Goal: Information Seeking & Learning: Obtain resource

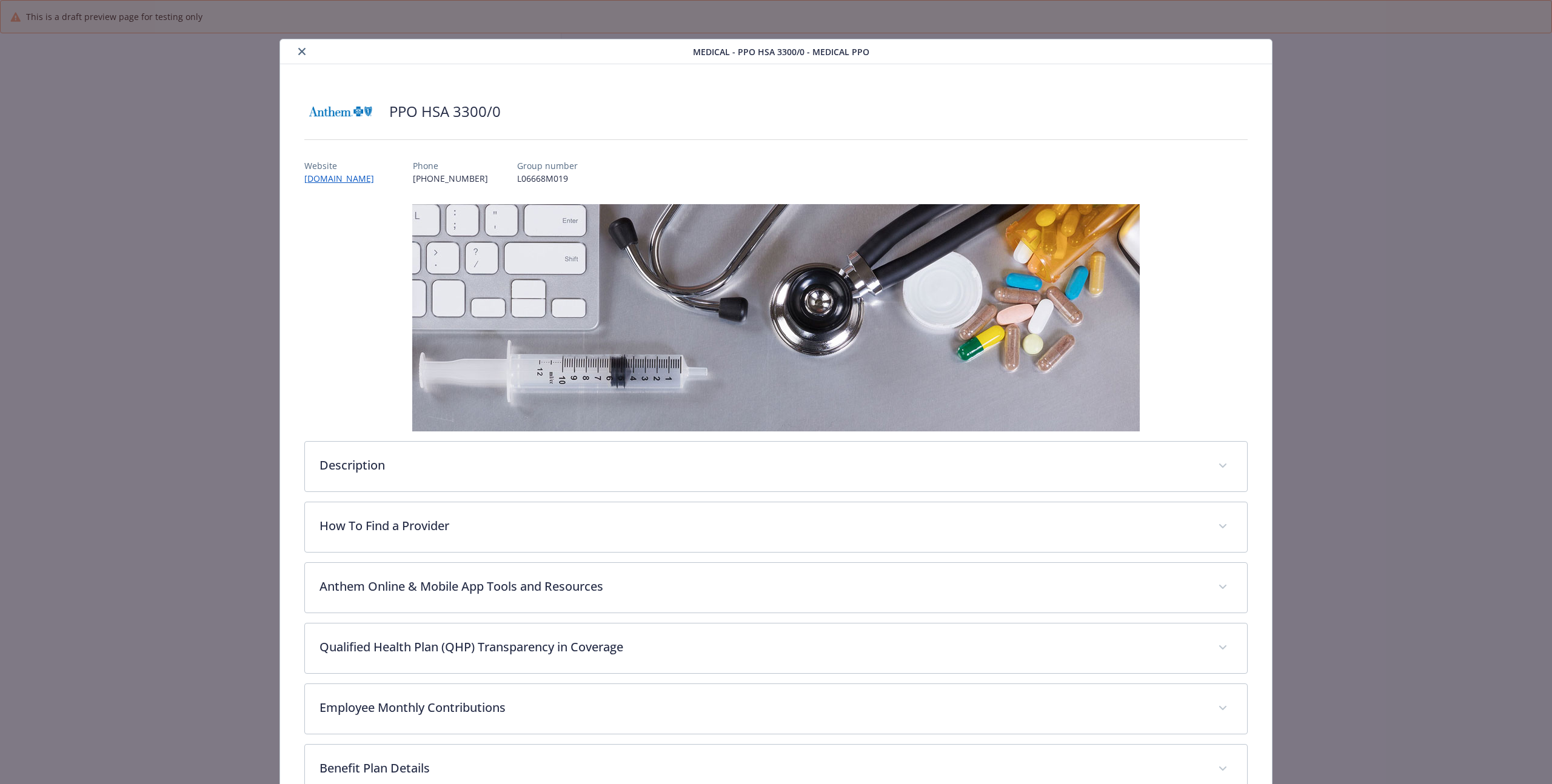
scroll to position [334, 0]
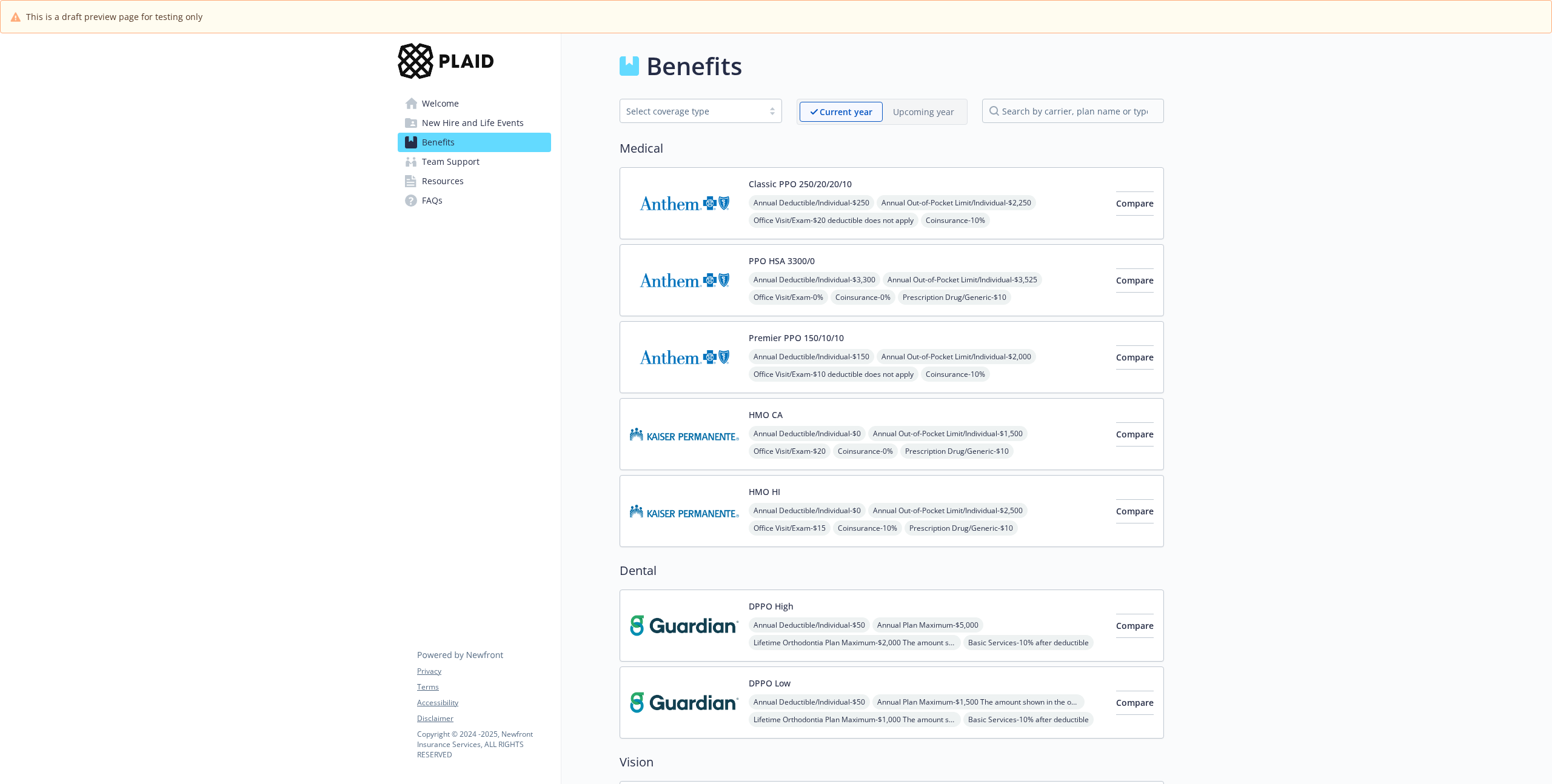
click at [434, 137] on span "Benefits" at bounding box center [438, 142] width 33 height 19
click at [438, 104] on span "Welcome" at bounding box center [440, 103] width 37 height 19
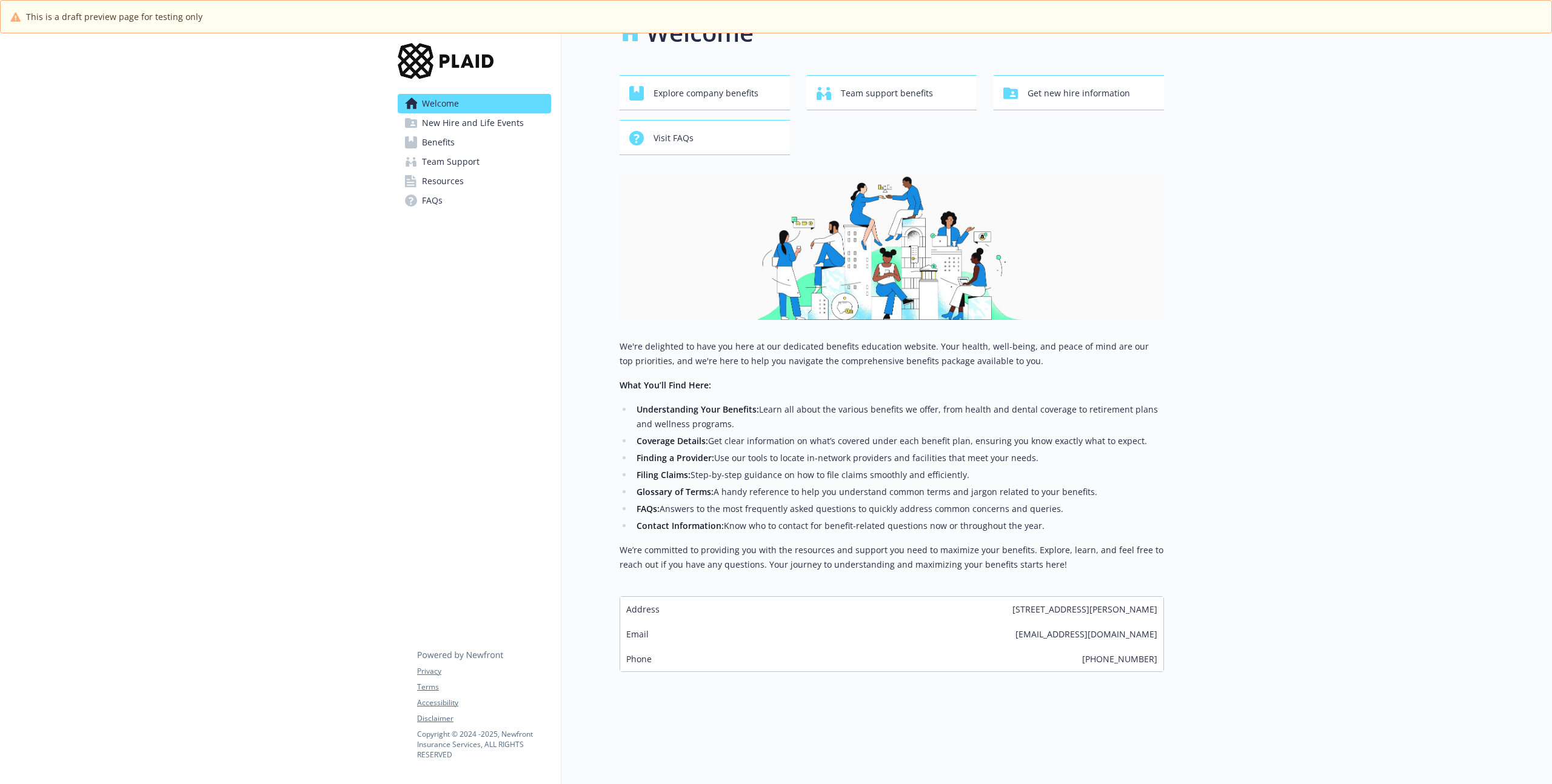
scroll to position [42, 0]
click at [1024, 554] on p "We’re committed to providing you with the resources and support you need to max…" at bounding box center [892, 558] width 544 height 29
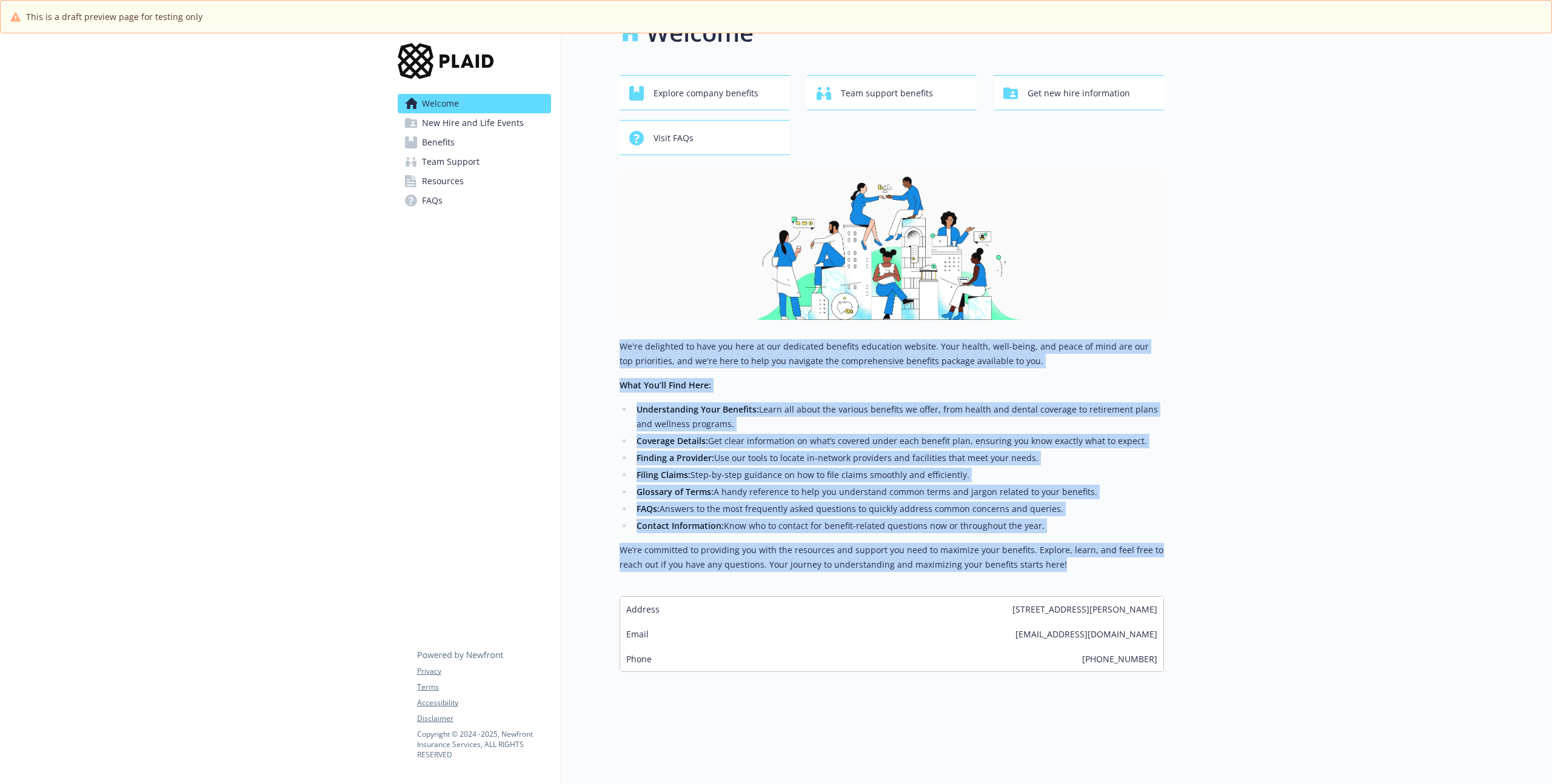
drag, startPoint x: 1042, startPoint y: 556, endPoint x: 595, endPoint y: 339, distance: 496.9
click at [595, 339] on div "Welcome Explore company benefits Team support benefits Get new hire information…" at bounding box center [862, 343] width 602 height 686
click at [703, 340] on p "We're delighted to have you here at our dedicated benefits education website. Y…" at bounding box center [892, 354] width 544 height 29
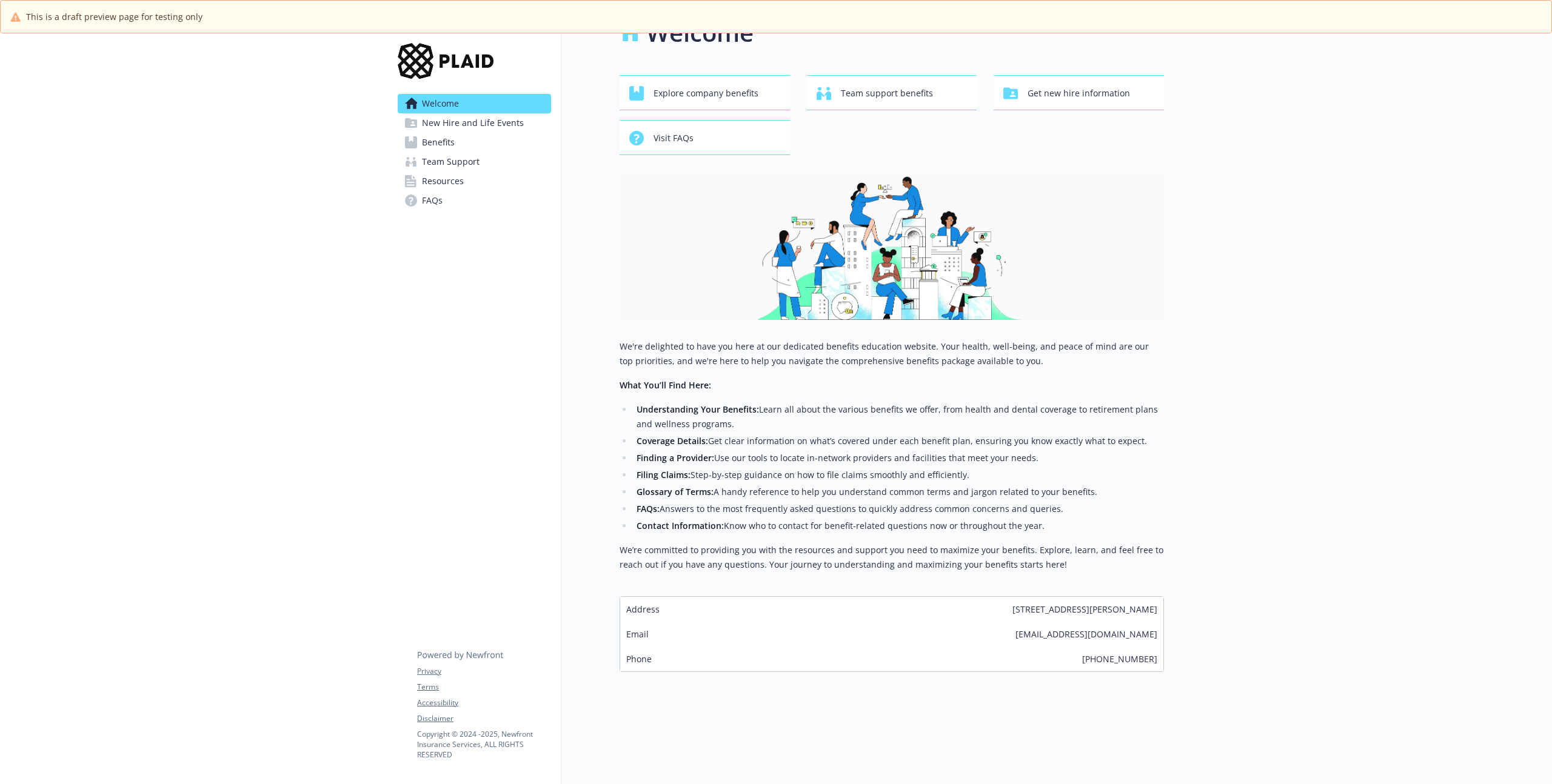
click at [638, 340] on p "We're delighted to have you here at our dedicated benefits education website. Y…" at bounding box center [892, 354] width 544 height 29
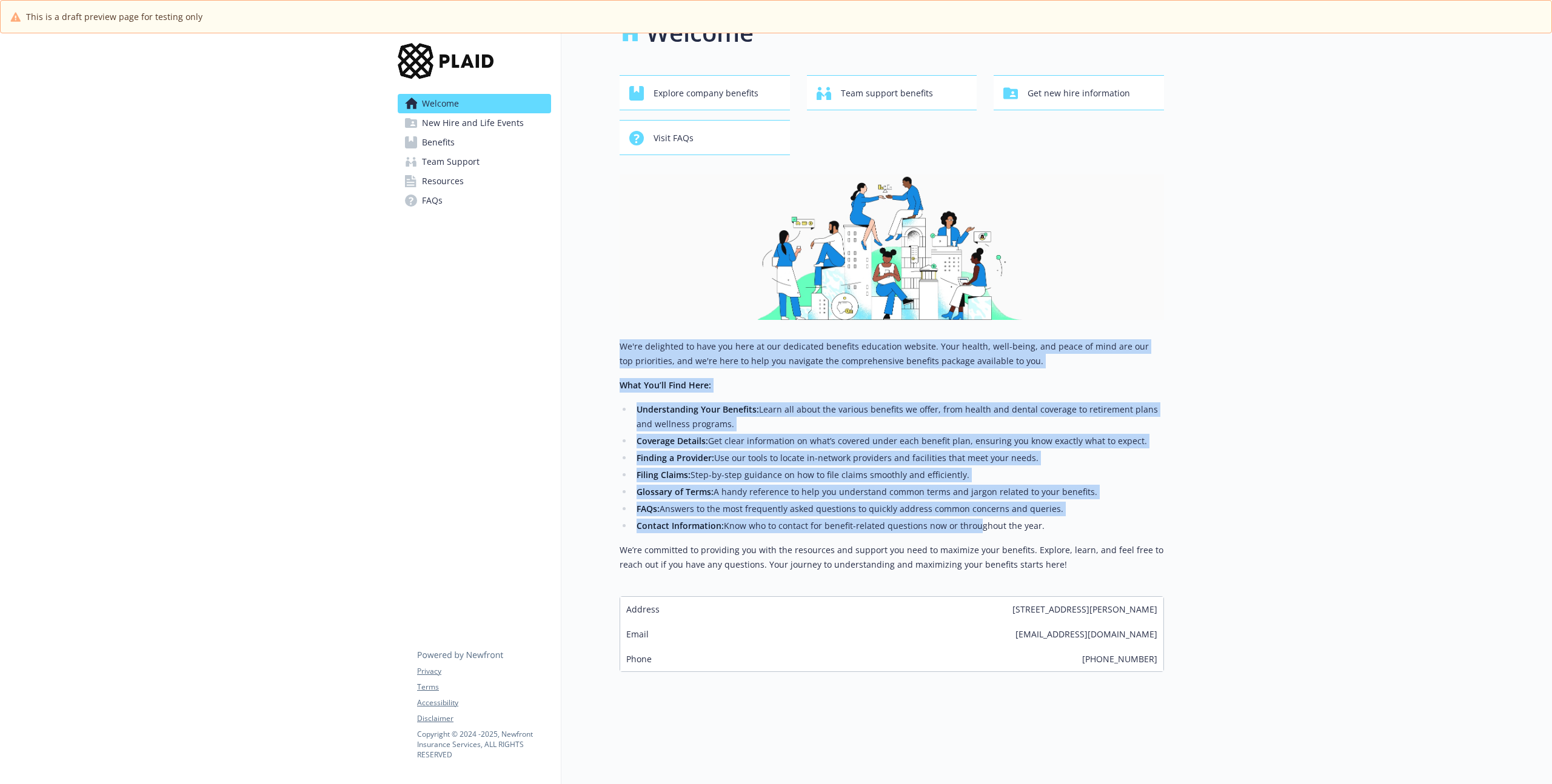
drag, startPoint x: 609, startPoint y: 335, endPoint x: 1073, endPoint y: 573, distance: 521.5
click at [1071, 573] on div "Welcome Explore company benefits Team support benefits Get new hire information…" at bounding box center [862, 343] width 602 height 686
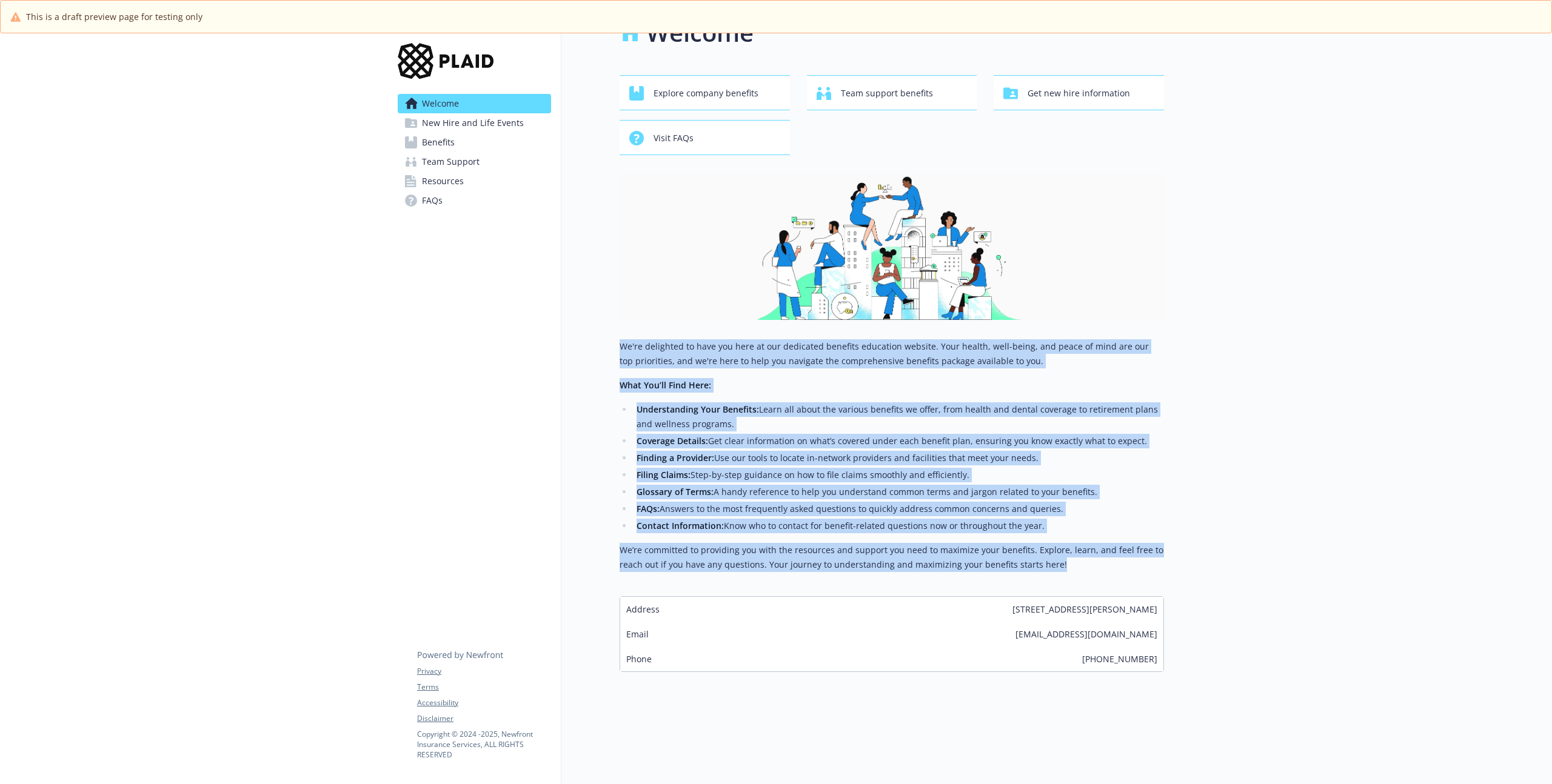
click at [1081, 558] on p "We’re committed to providing you with the resources and support you need to max…" at bounding box center [892, 558] width 544 height 29
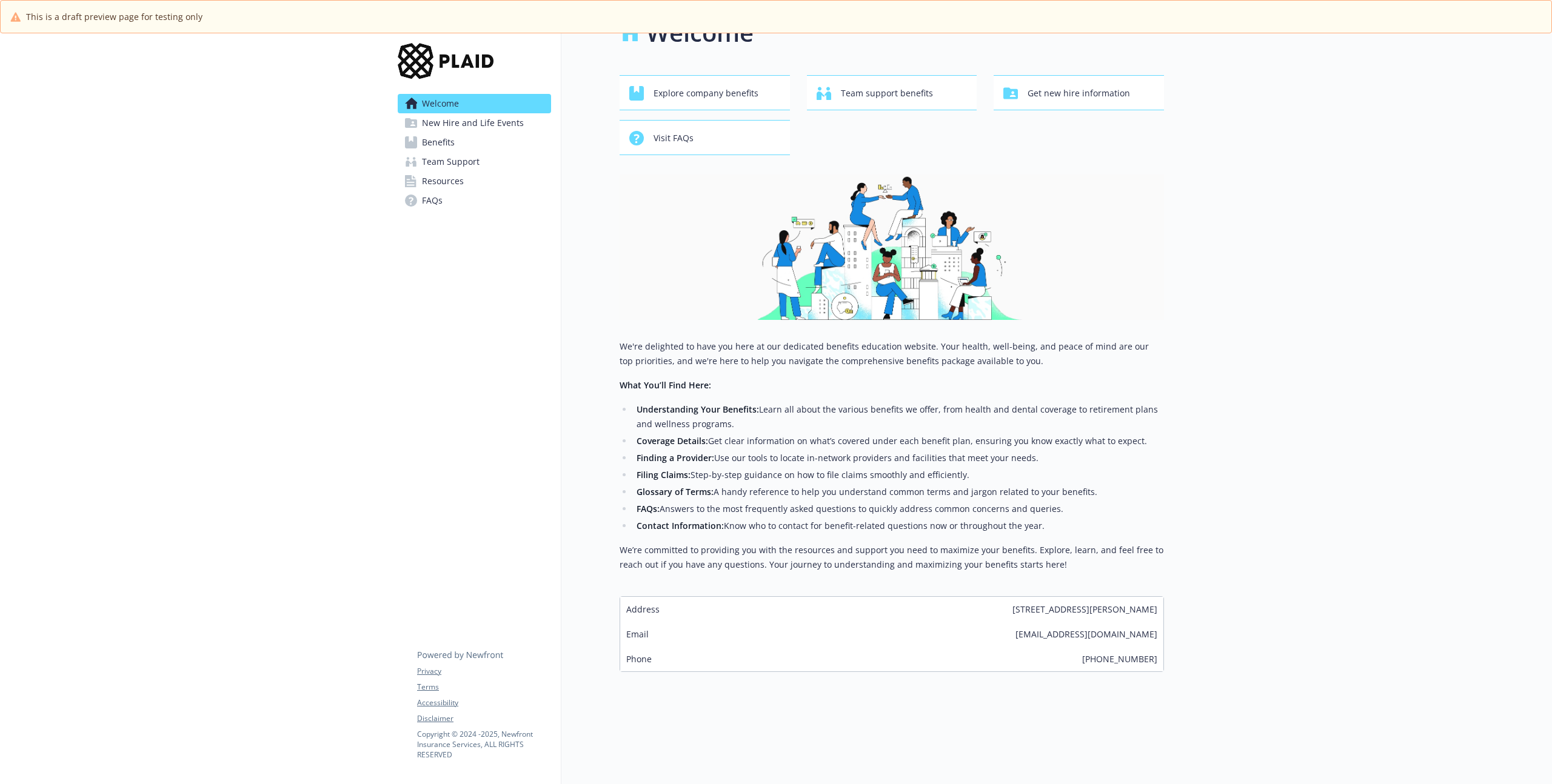
click at [653, 352] on p "We're delighted to have you here at our dedicated benefits education website. Y…" at bounding box center [892, 354] width 544 height 29
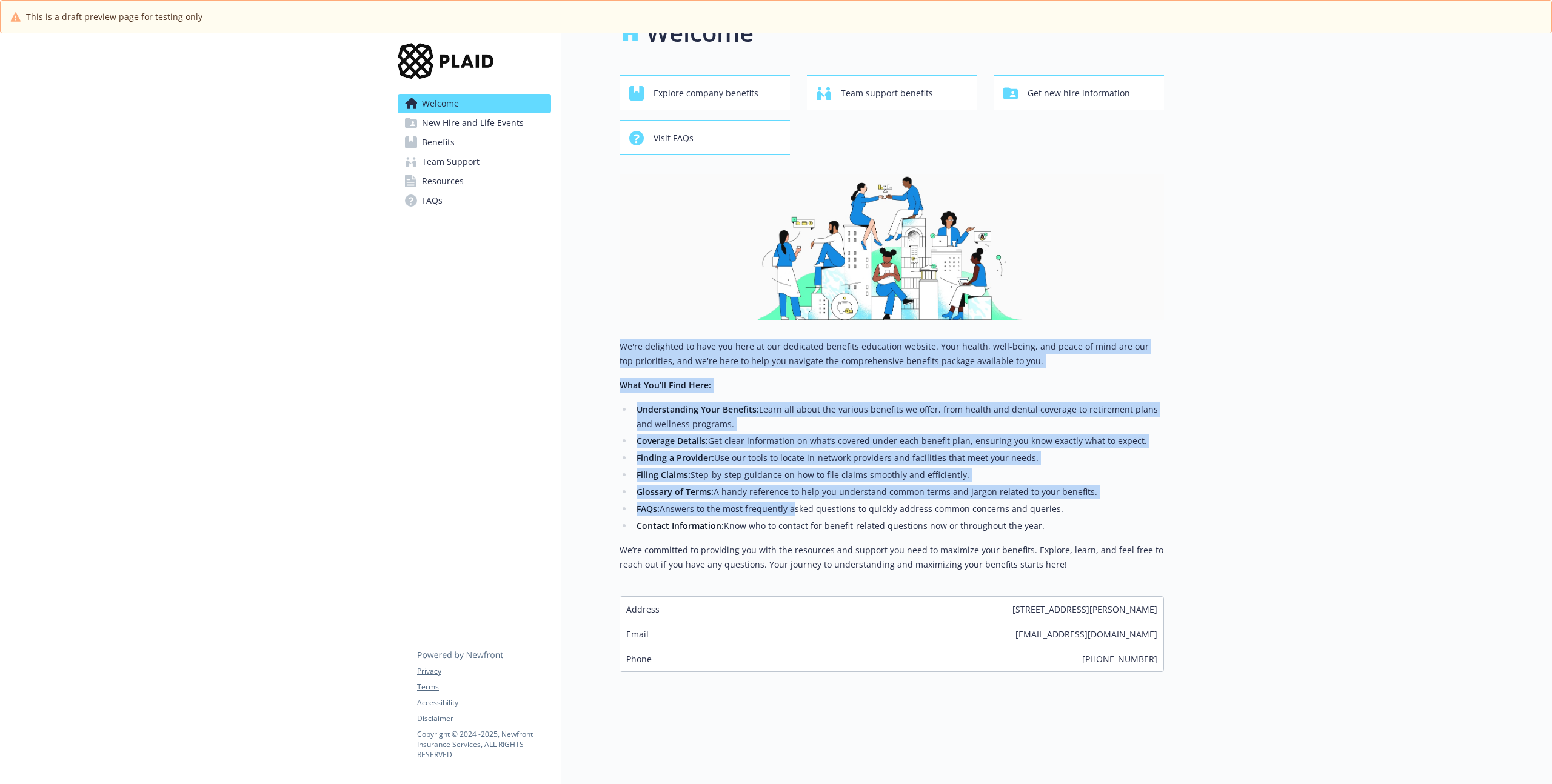
drag, startPoint x: 620, startPoint y: 334, endPoint x: 942, endPoint y: 526, distance: 374.9
click at [814, 505] on div "We're delighted to have you here at our dedicated benefits education website. Y…" at bounding box center [892, 456] width 544 height 233
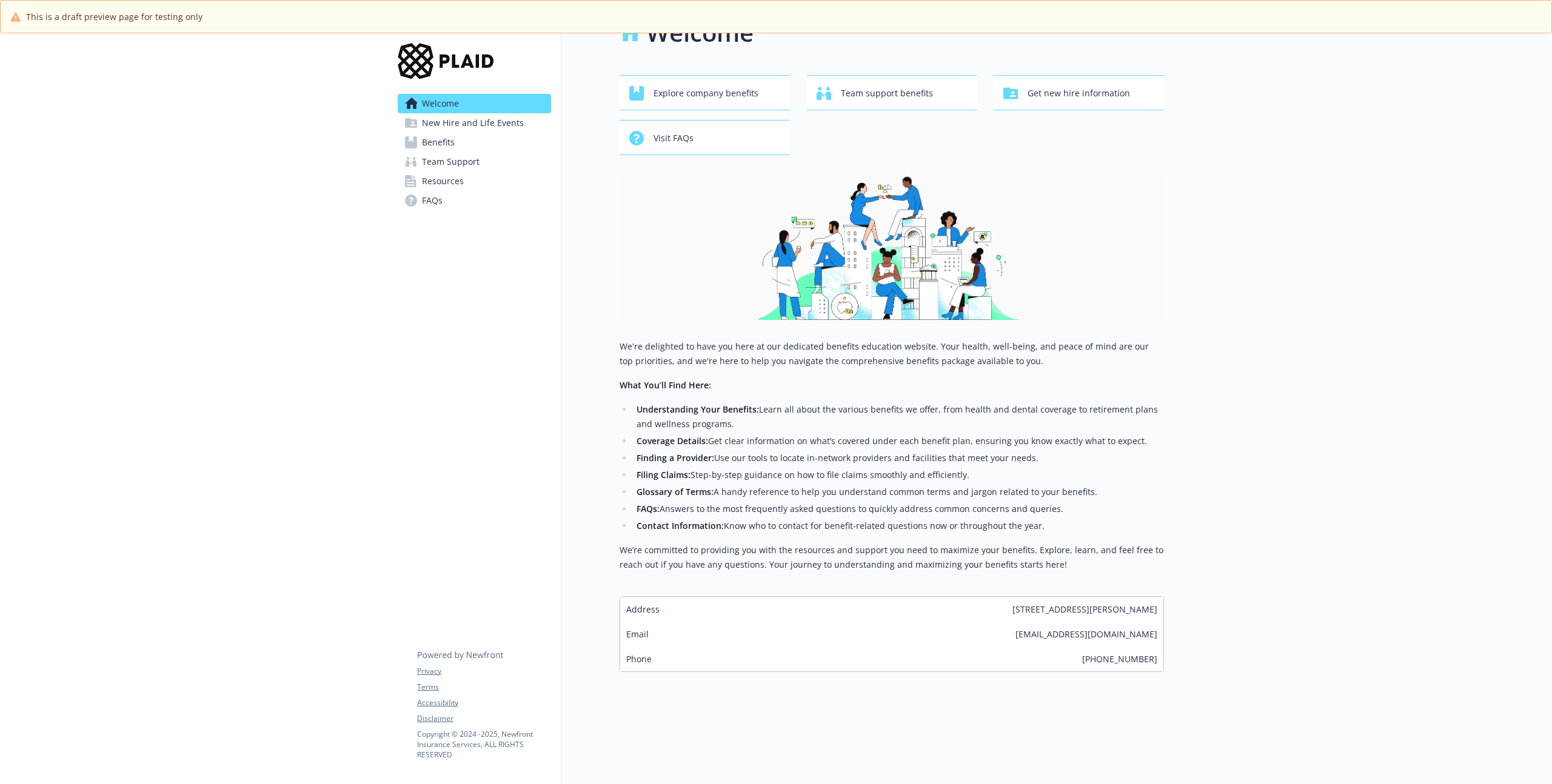
click at [1071, 563] on div "We're delighted to have you here at our dedicated benefits education website. Y…" at bounding box center [892, 461] width 544 height 243
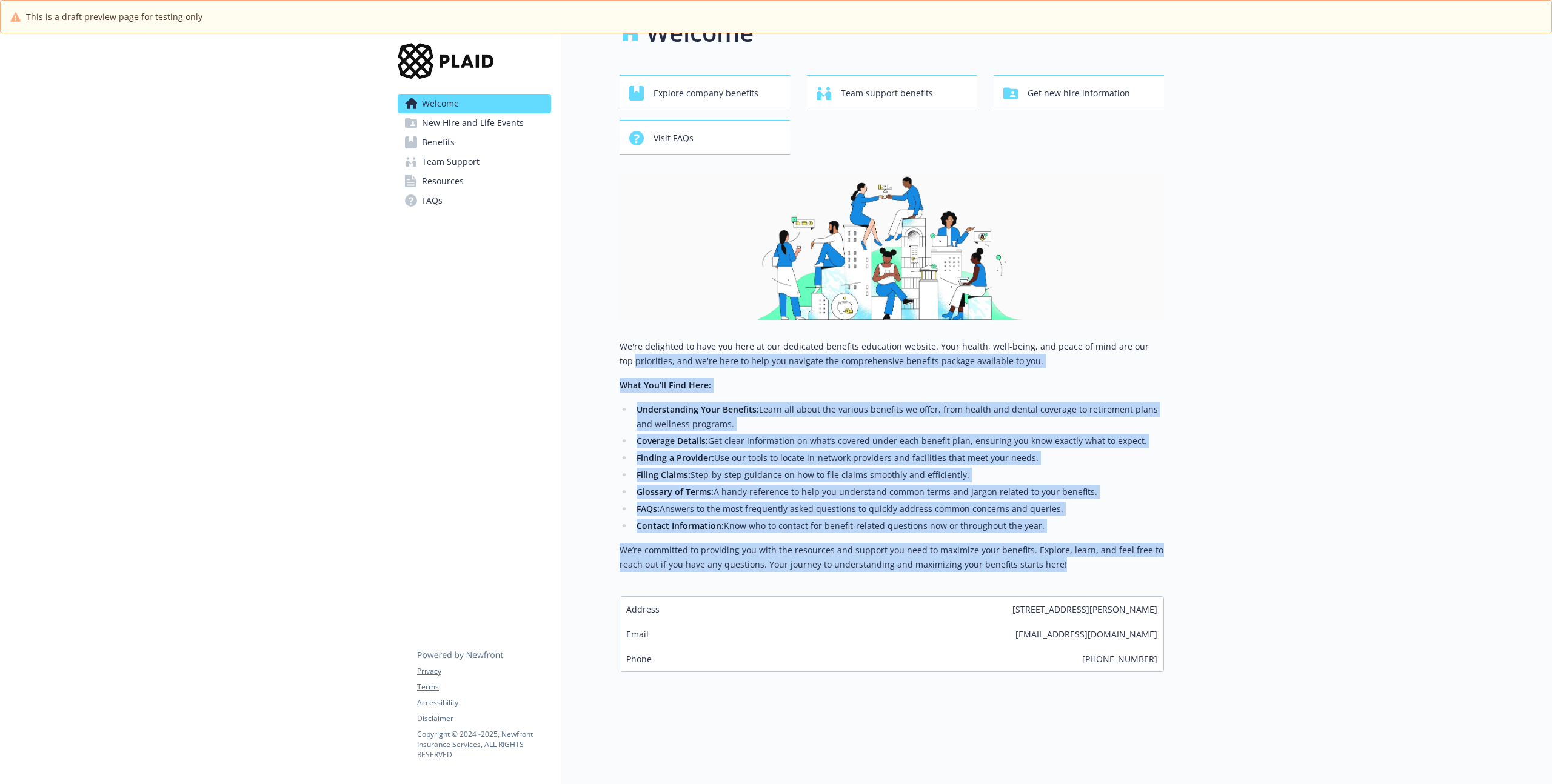
drag, startPoint x: 1061, startPoint y: 555, endPoint x: 612, endPoint y: 346, distance: 495.3
click at [611, 348] on div "Welcome Explore company benefits Team support benefits Get new hire information…" at bounding box center [862, 343] width 602 height 686
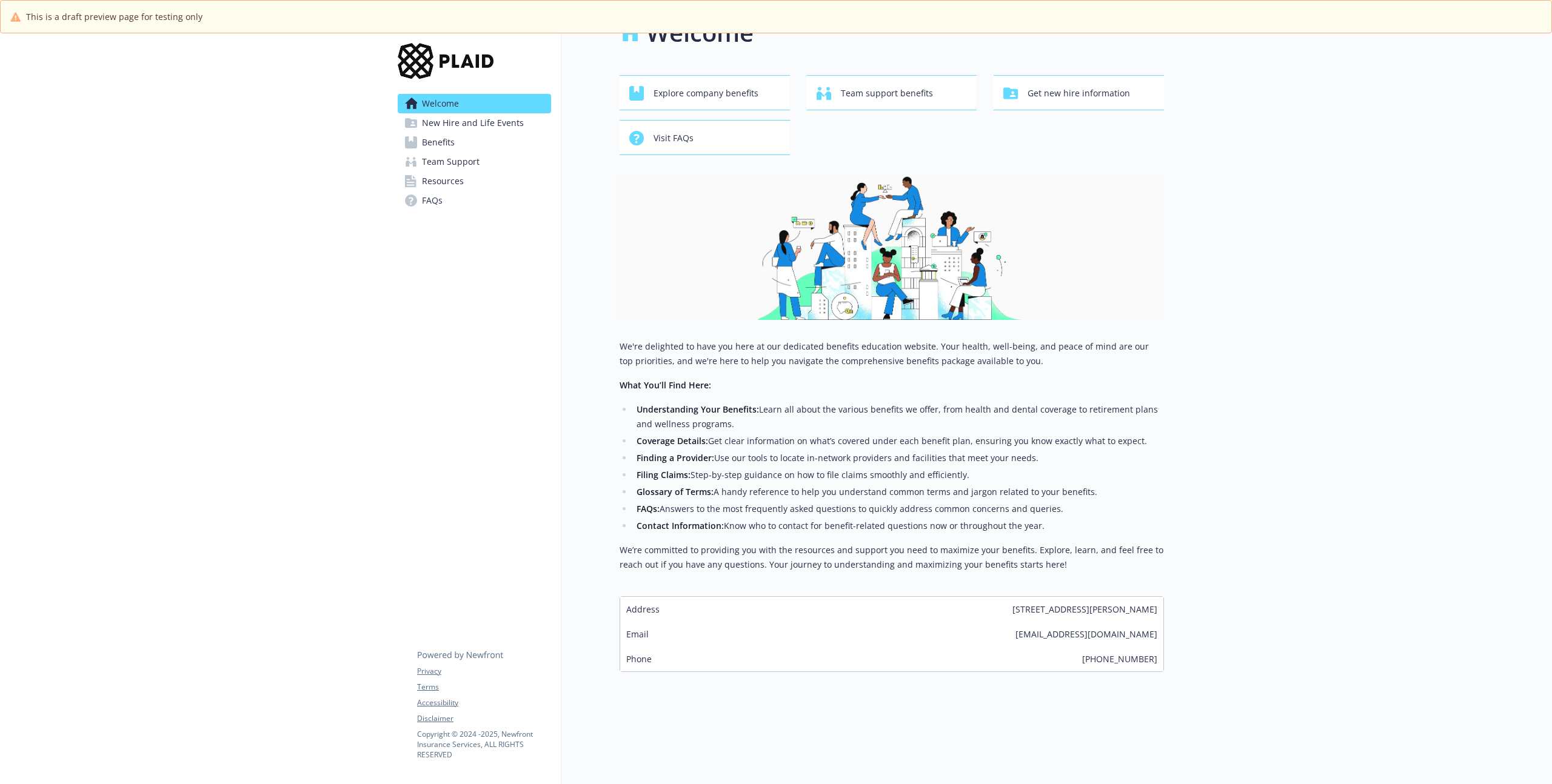
click at [614, 340] on div "Welcome Explore company benefits Team support benefits Get new hire information…" at bounding box center [862, 343] width 602 height 686
click at [367, 344] on div at bounding box center [194, 392] width 388 height 784
click at [288, 317] on div at bounding box center [194, 392] width 388 height 784
drag, startPoint x: 388, startPoint y: 538, endPoint x: 304, endPoint y: 239, distance: 310.6
click at [388, 524] on div "Welcome New Hire and Life Events Benefits Team Support Resources FAQs Privacy T…" at bounding box center [475, 392] width 173 height 784
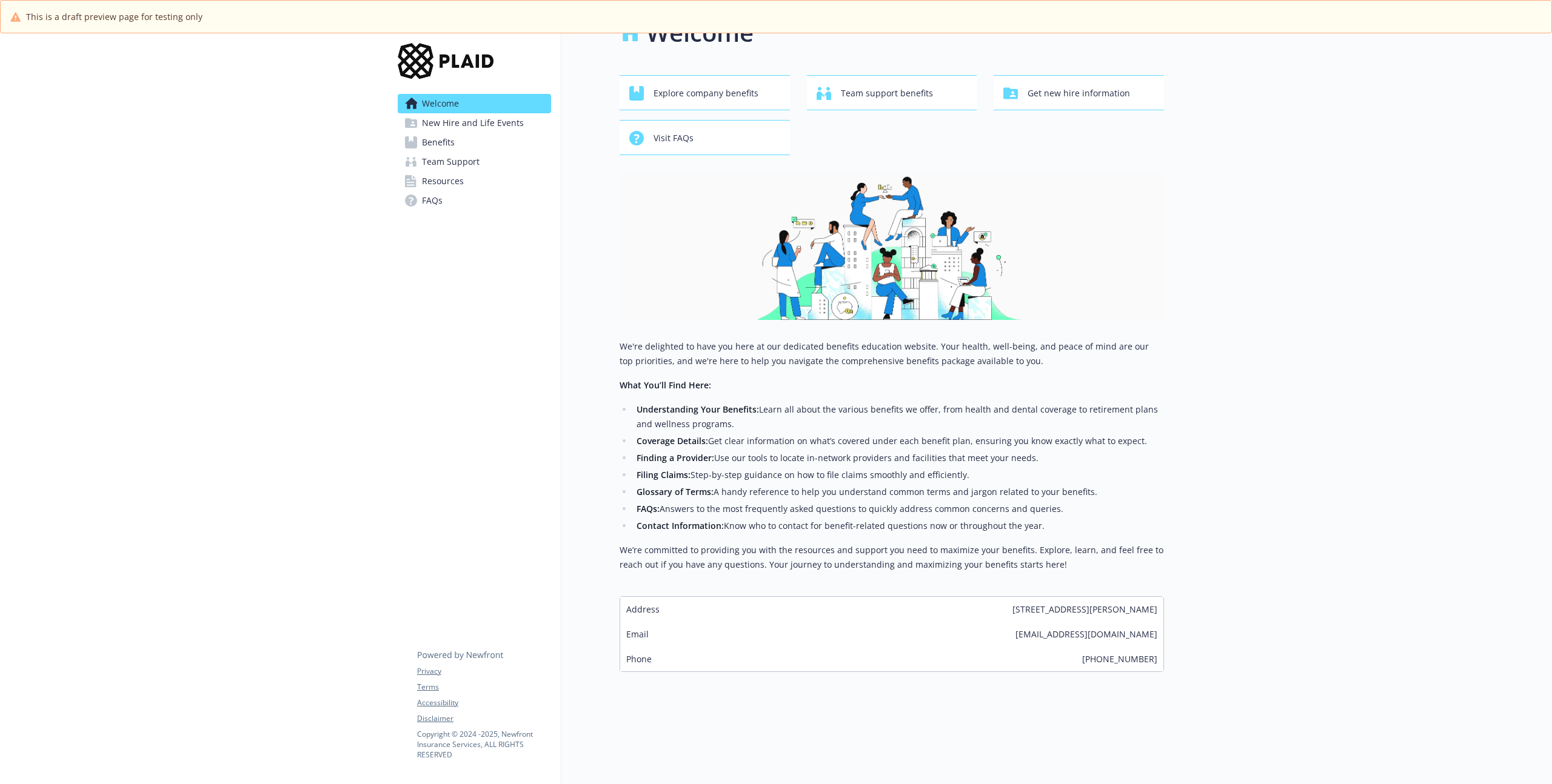
click at [235, 130] on div at bounding box center [194, 392] width 388 height 784
drag, startPoint x: 168, startPoint y: 291, endPoint x: 464, endPoint y: 277, distance: 296.3
click at [168, 291] on div at bounding box center [194, 392] width 388 height 784
click at [680, 458] on ul "Understanding Your Benefits: Learn all about the various benefits we offer, fro…" at bounding box center [892, 467] width 544 height 131
click at [523, 415] on div "Welcome New Hire and Life Events Benefits Team Support Resources FAQs Privacy T…" at bounding box center [475, 392] width 173 height 784
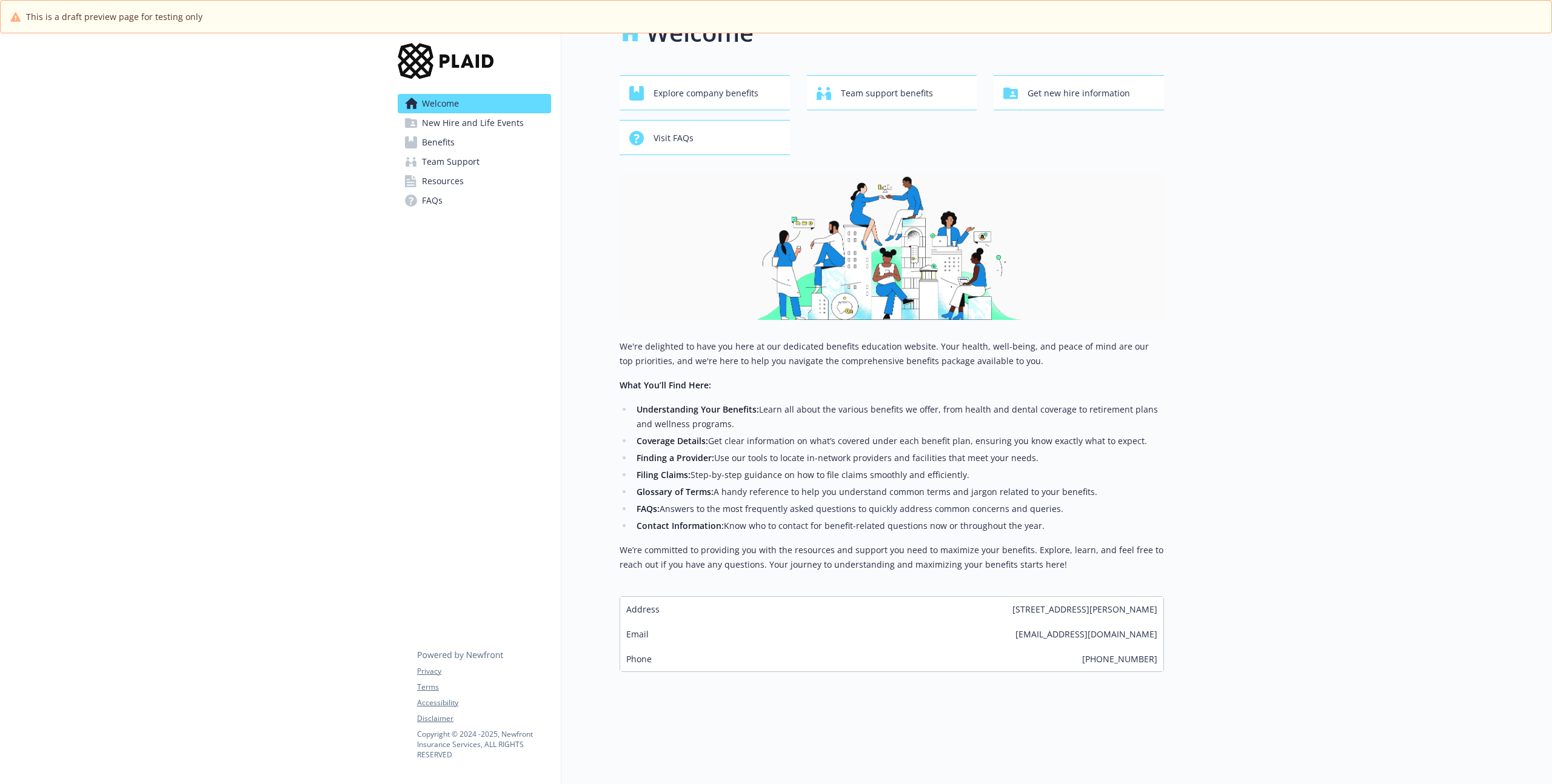
click at [205, 405] on div at bounding box center [194, 392] width 388 height 784
click at [653, 422] on li "Understanding Your Benefits: Learn all about the various benefits we offer, fro…" at bounding box center [898, 417] width 531 height 29
click at [237, 98] on div at bounding box center [194, 392] width 388 height 784
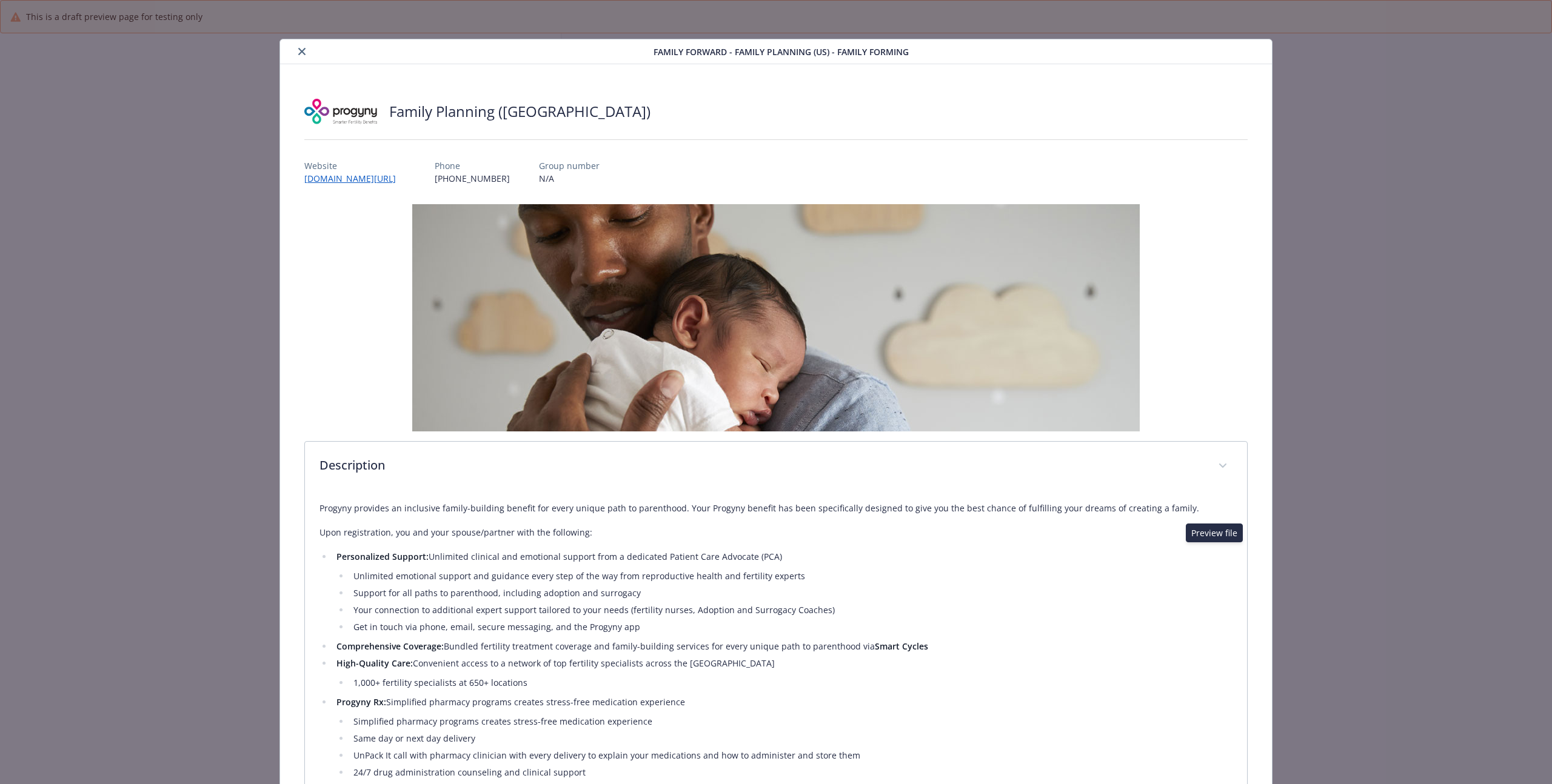
scroll to position [722, 0]
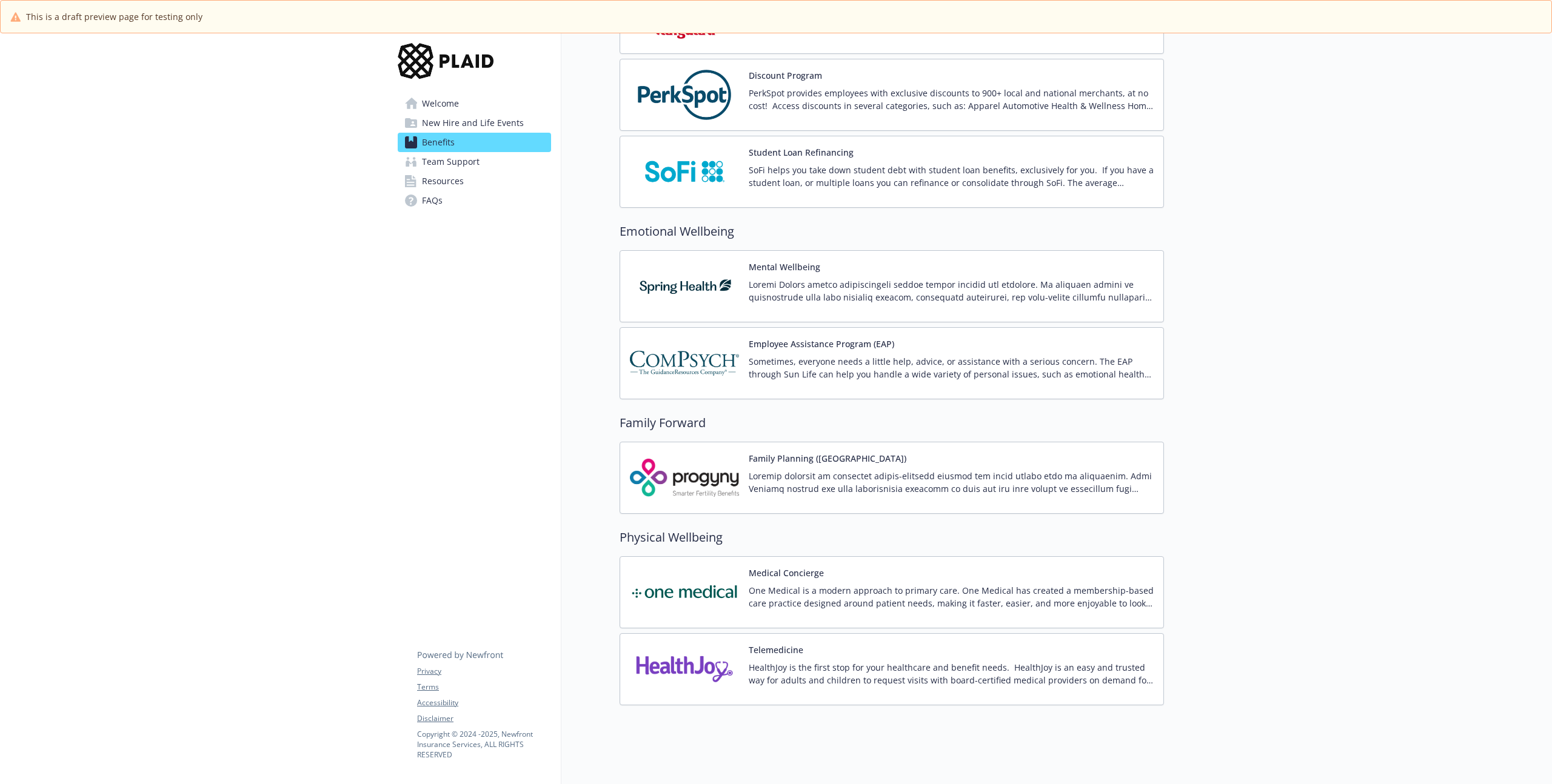
scroll to position [2018, 0]
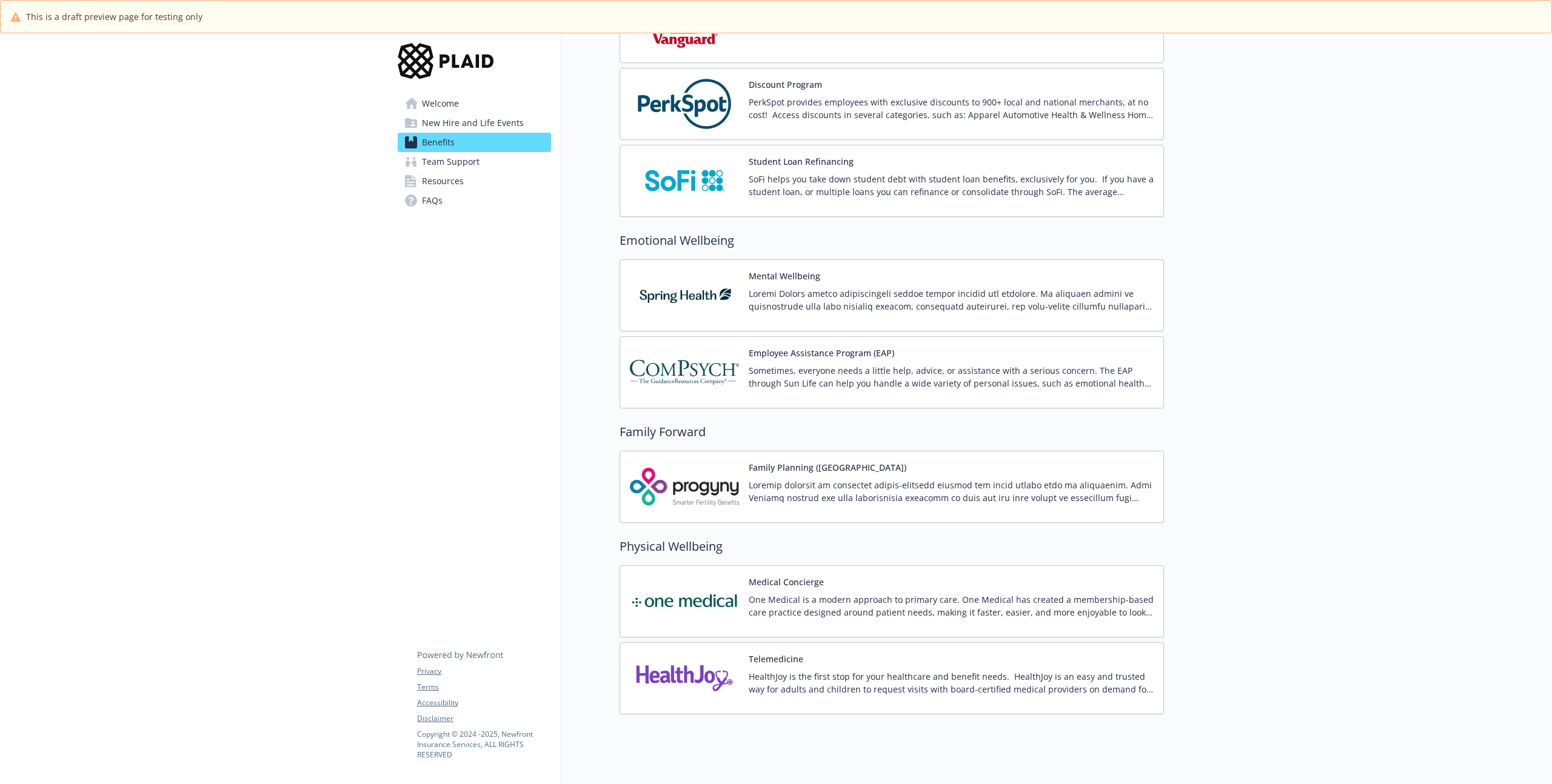
click at [729, 385] on img at bounding box center [685, 372] width 109 height 51
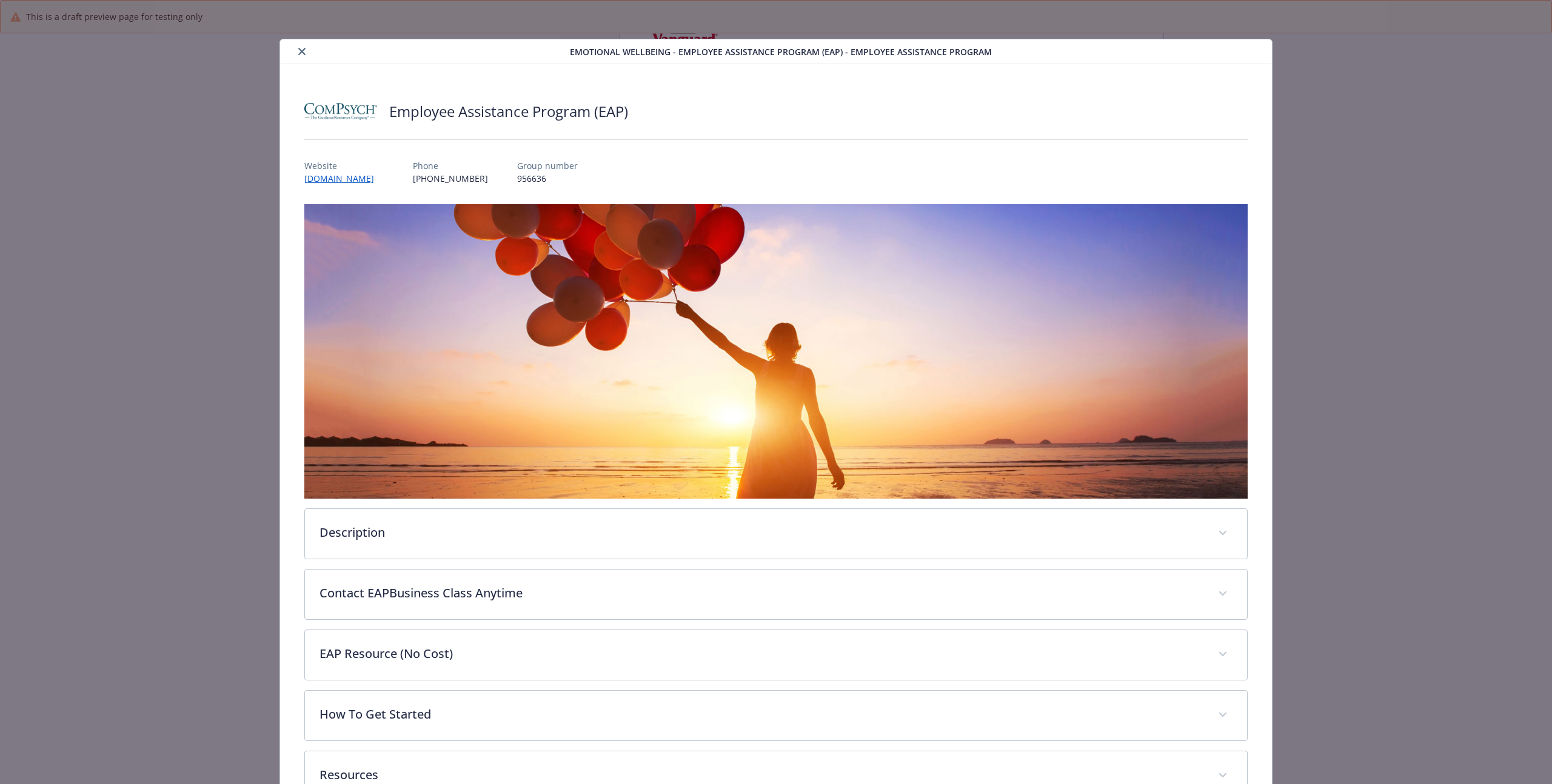
scroll to position [84, 0]
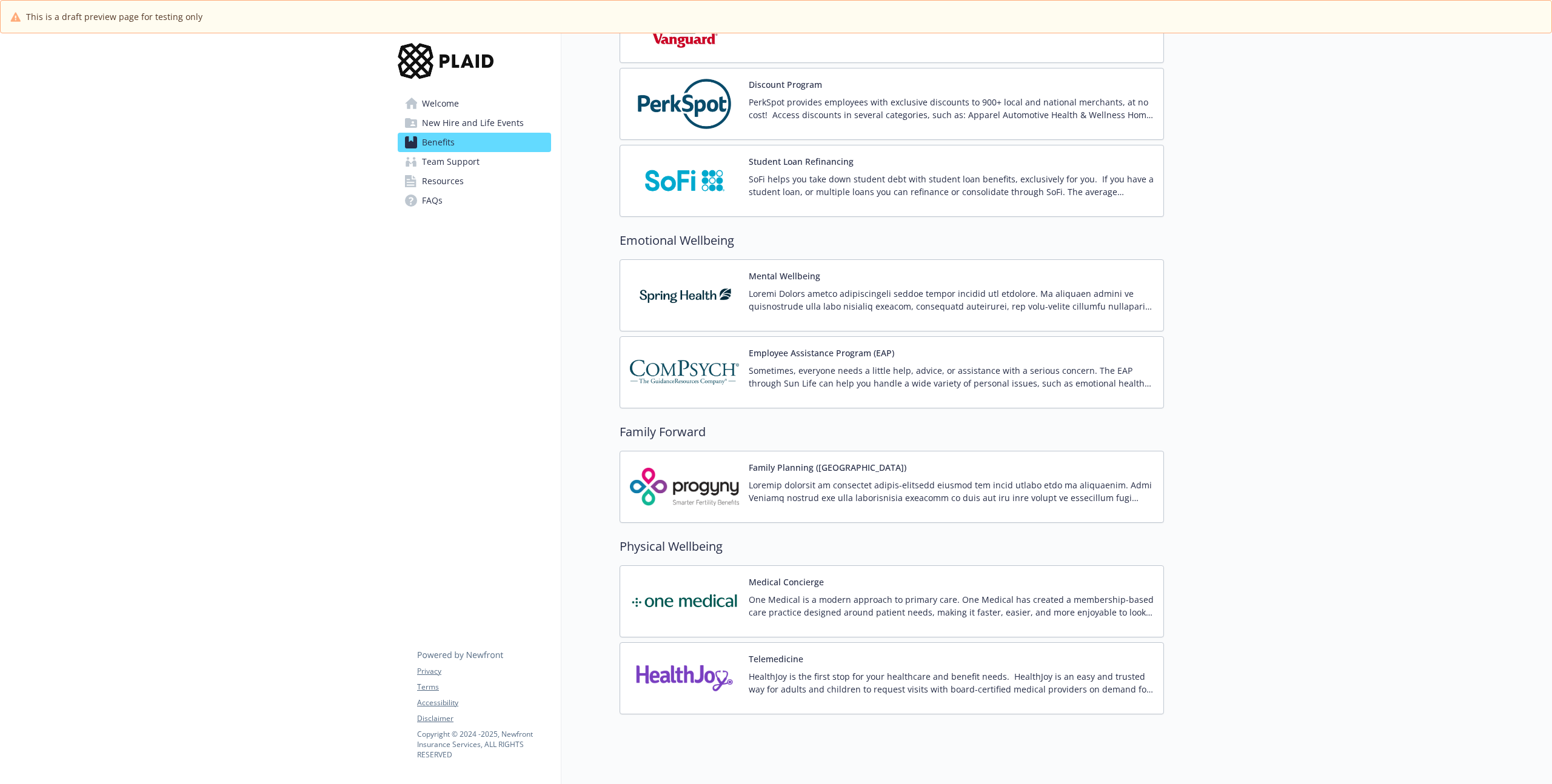
click at [771, 296] on p at bounding box center [951, 300] width 405 height 25
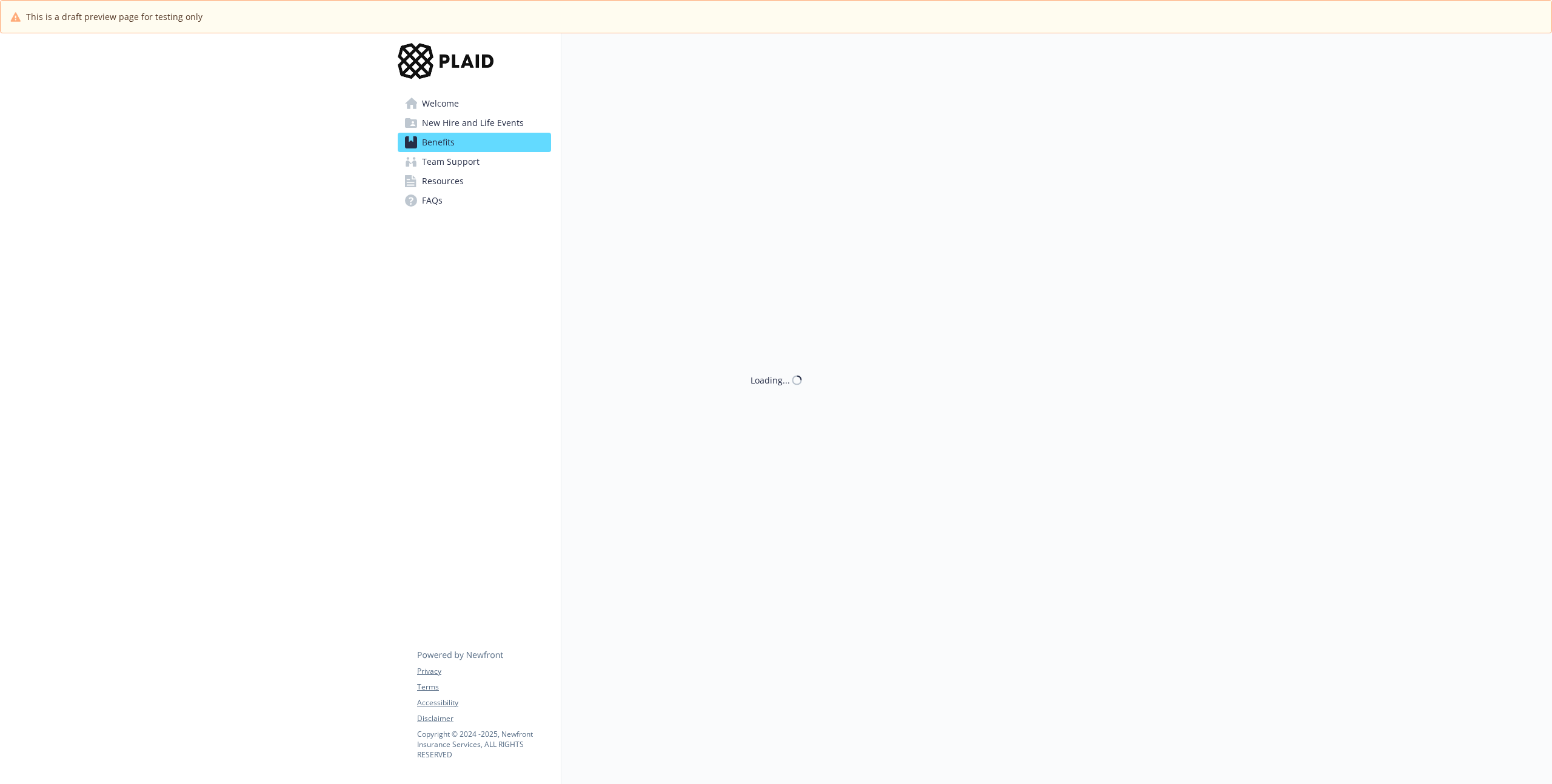
scroll to position [2018, 0]
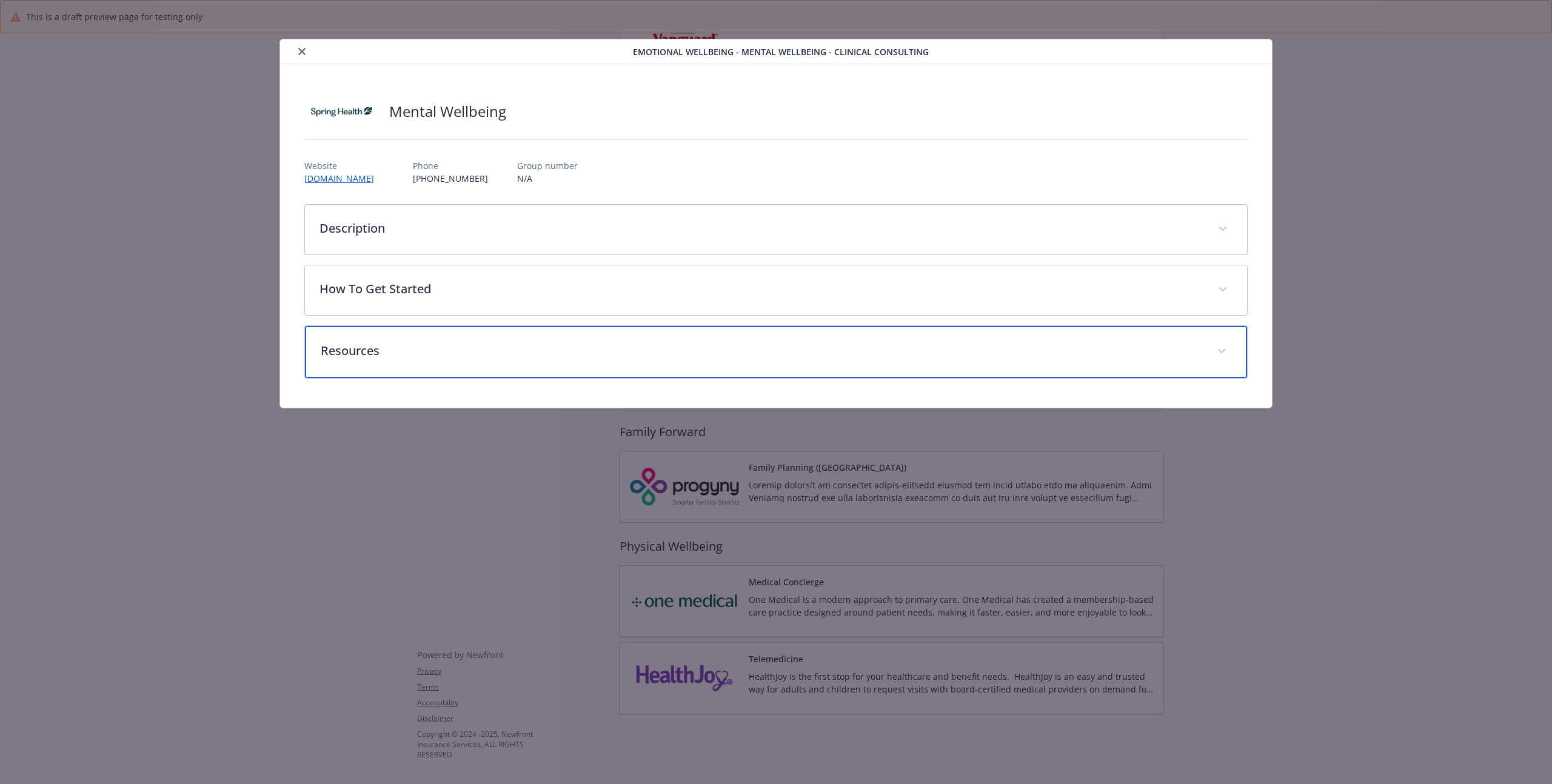
click at [380, 360] on div "Resources" at bounding box center [776, 352] width 942 height 52
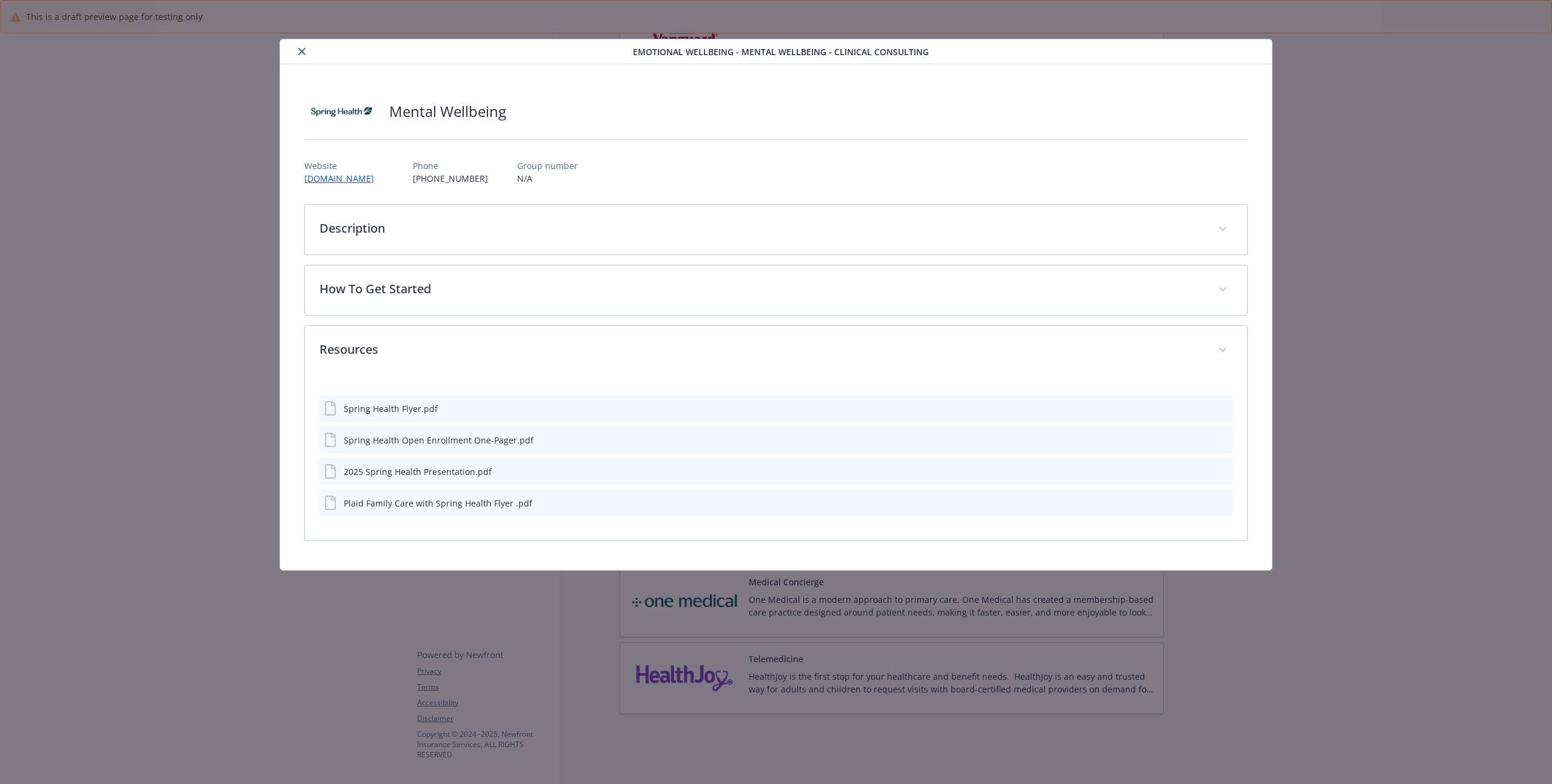
click at [393, 412] on div "Spring Health Flyer.pdf" at bounding box center [391, 408] width 94 height 13
click at [1230, 408] on div "Spring Health Flyer.pdf" at bounding box center [776, 408] width 912 height 27
click at [1222, 409] on icon "preview file" at bounding box center [1220, 408] width 11 height 9
click at [410, 470] on div "2025 Spring Health Presentation.pdf" at bounding box center [418, 471] width 148 height 13
click at [464, 502] on div "Plaid Family Care with Spring Health Flyer .pdf" at bounding box center [438, 503] width 189 height 13
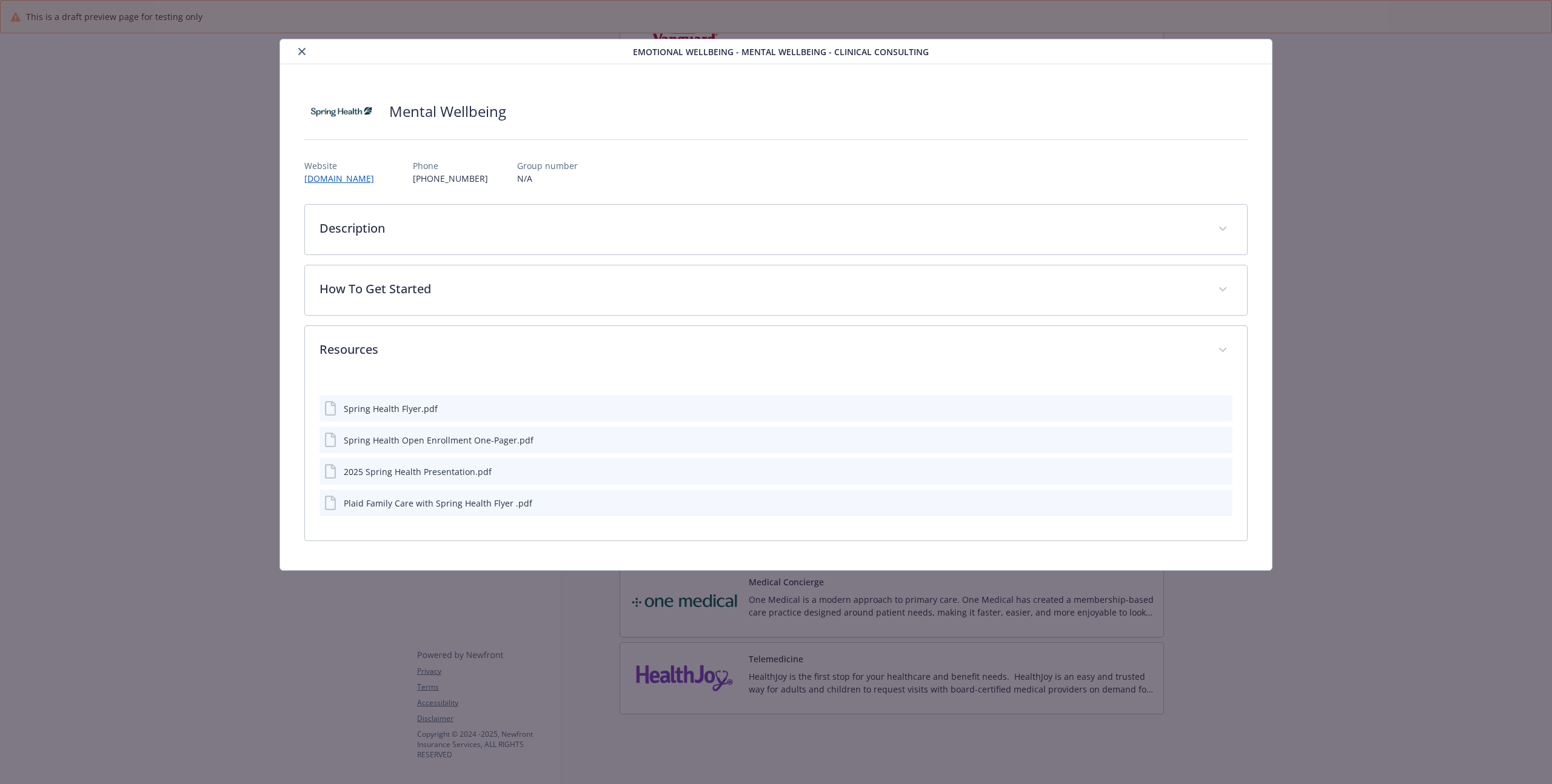
click at [1221, 505] on icon "preview file" at bounding box center [1220, 502] width 11 height 9
